Goal: Task Accomplishment & Management: Manage account settings

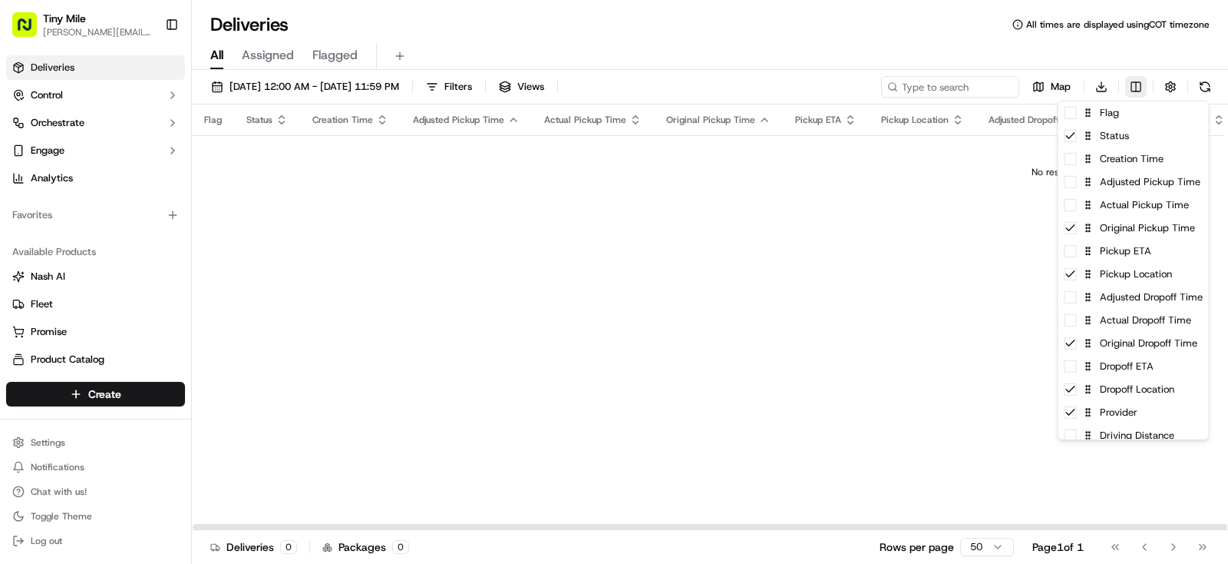
click at [1138, 81] on html "Tiny Mile [PERSON_NAME][EMAIL_ADDRESS] Toggle Sidebar Deliveries Control Orches…" at bounding box center [614, 282] width 1228 height 564
click at [1074, 117] on span at bounding box center [1071, 113] width 12 height 12
click at [1073, 116] on icon at bounding box center [1071, 113] width 12 height 12
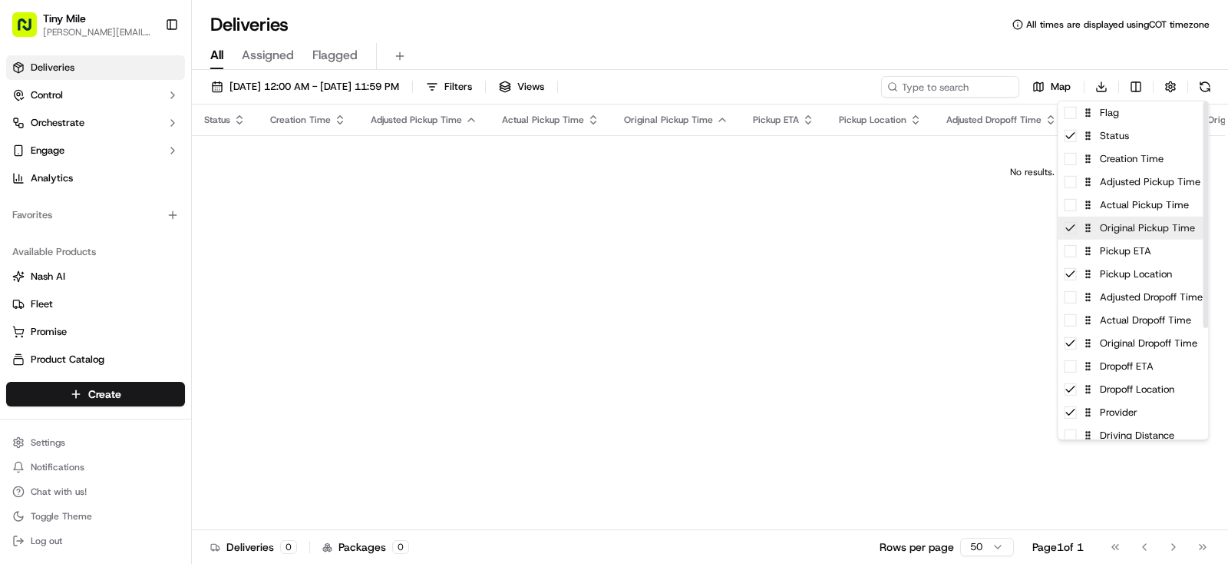
click at [1070, 233] on icon at bounding box center [1071, 228] width 12 height 12
click at [1075, 256] on span at bounding box center [1071, 251] width 12 height 12
click at [1072, 254] on icon at bounding box center [1071, 251] width 12 height 12
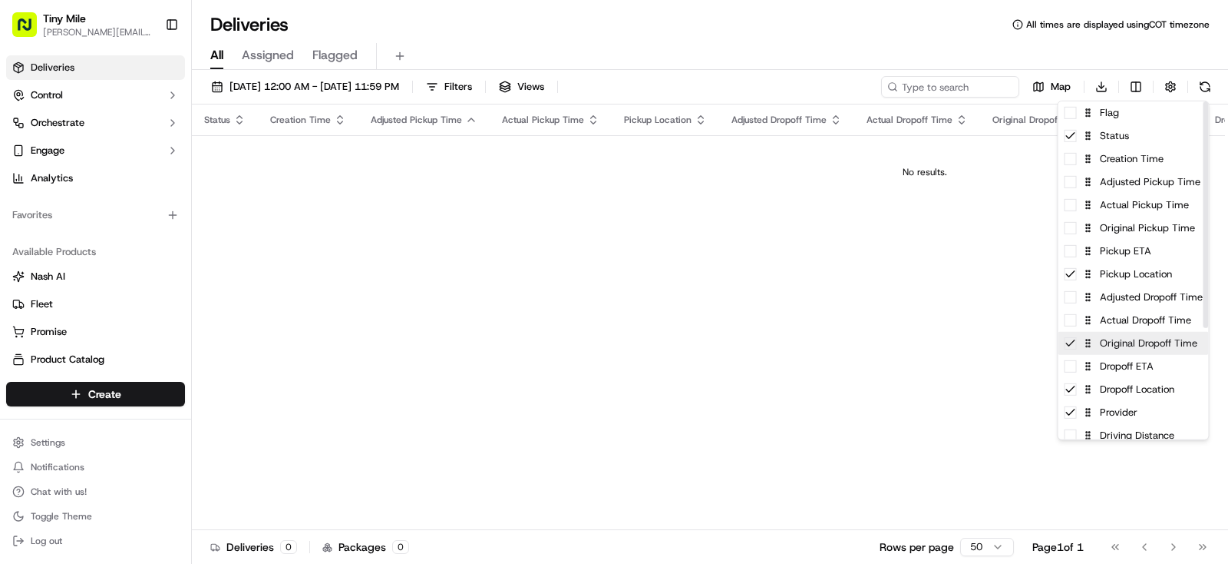
click at [1070, 348] on icon at bounding box center [1071, 343] width 12 height 12
click at [1073, 372] on span at bounding box center [1071, 366] width 12 height 12
click at [1073, 372] on icon at bounding box center [1071, 366] width 12 height 12
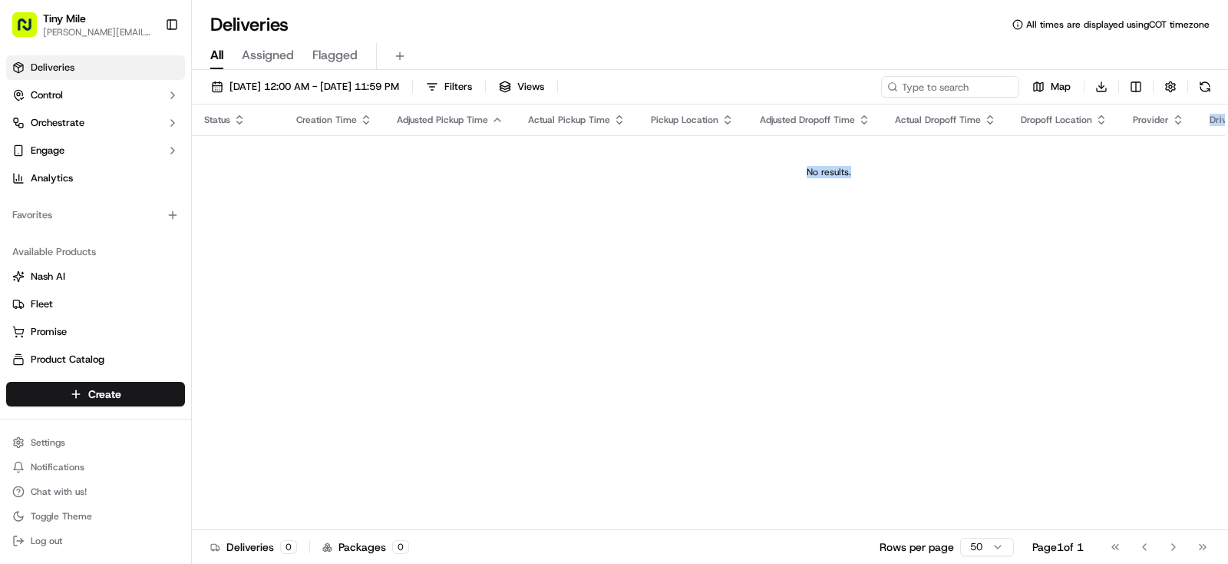
click at [946, 378] on html "Tiny Mile [PERSON_NAME][EMAIL_ADDRESS] Toggle Sidebar Deliveries Control Orches…" at bounding box center [614, 282] width 1228 height 564
click at [928, 382] on div "Status Creation Time Adjusted Pickup Time Actual Pickup Time Pickup Location Ad…" at bounding box center [829, 316] width 1275 height 425
